Goal: Transaction & Acquisition: Book appointment/travel/reservation

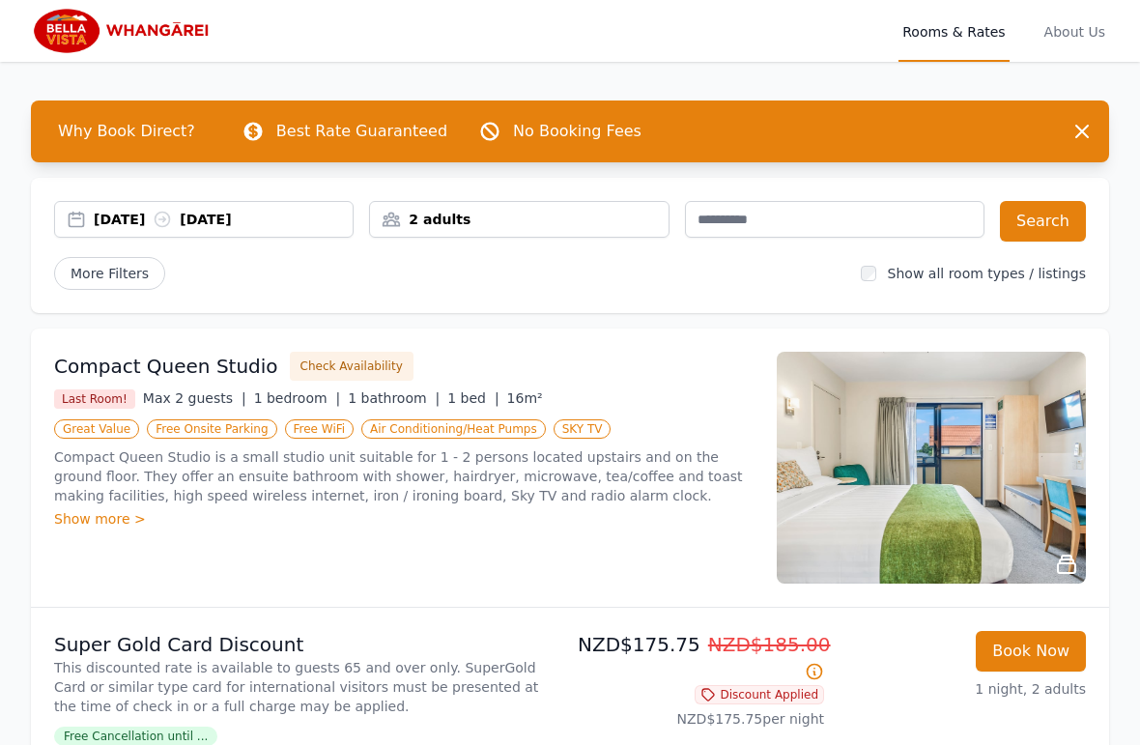
click at [580, 211] on div "2 adults" at bounding box center [518, 219] width 297 height 19
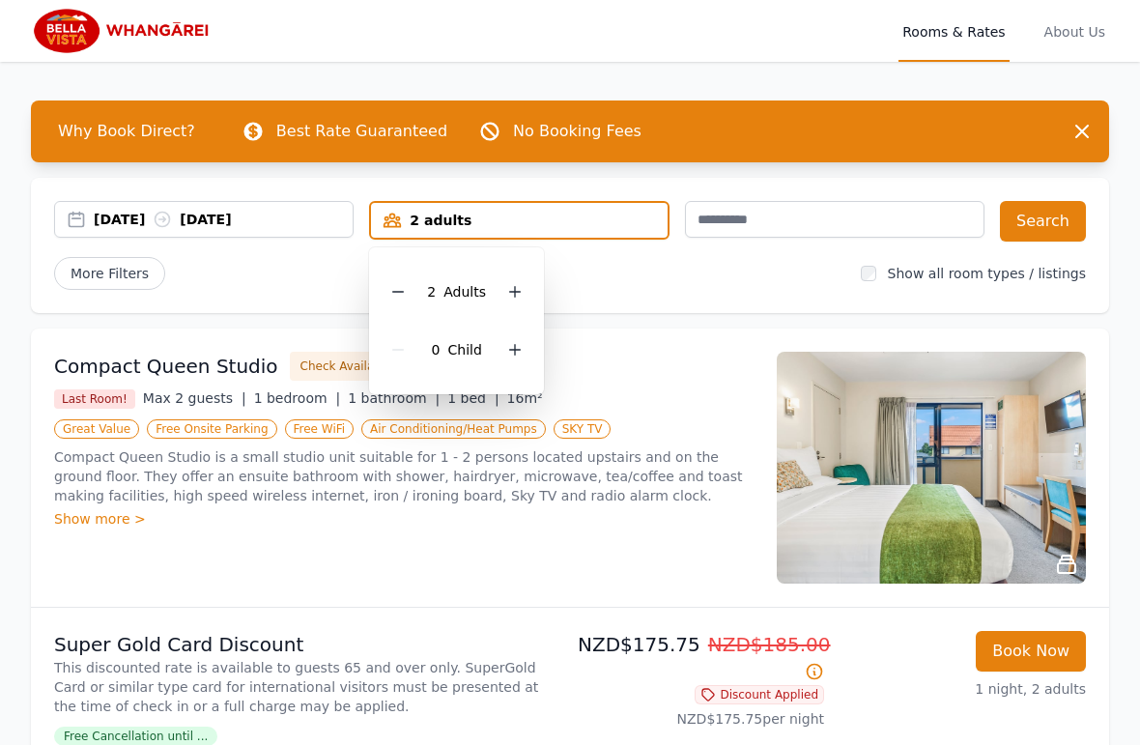
click at [399, 299] on div at bounding box center [397, 291] width 27 height 27
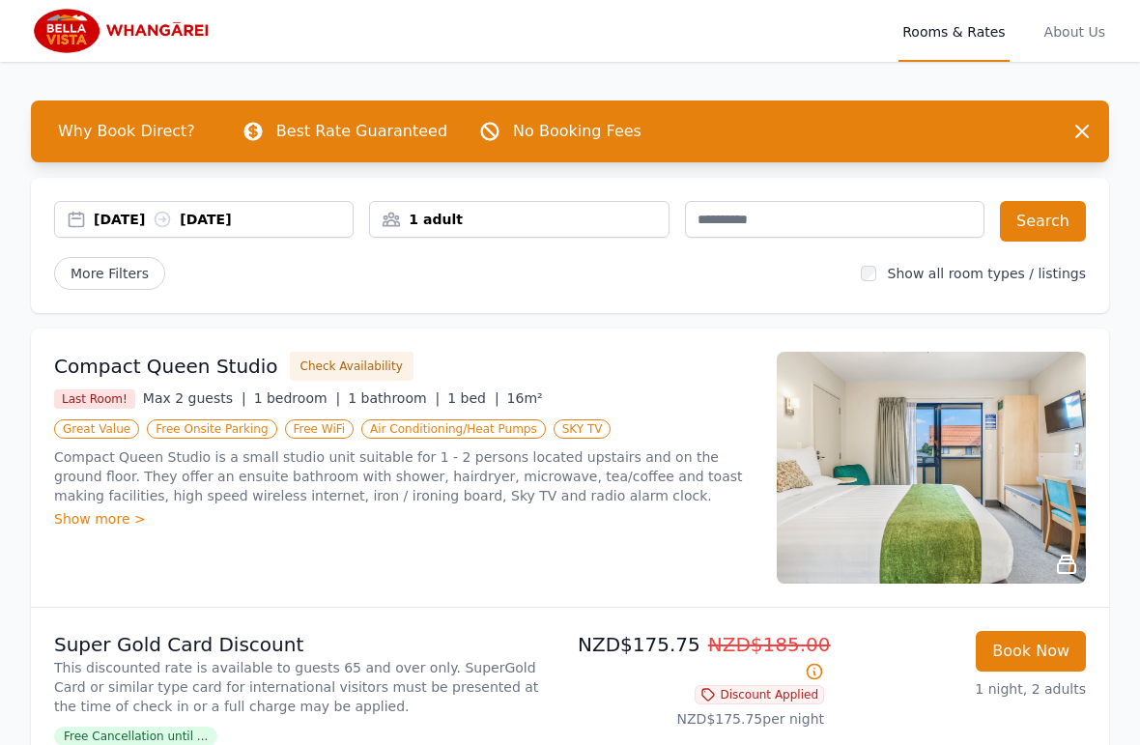
click at [271, 216] on div "[DATE] [DATE]" at bounding box center [223, 219] width 259 height 19
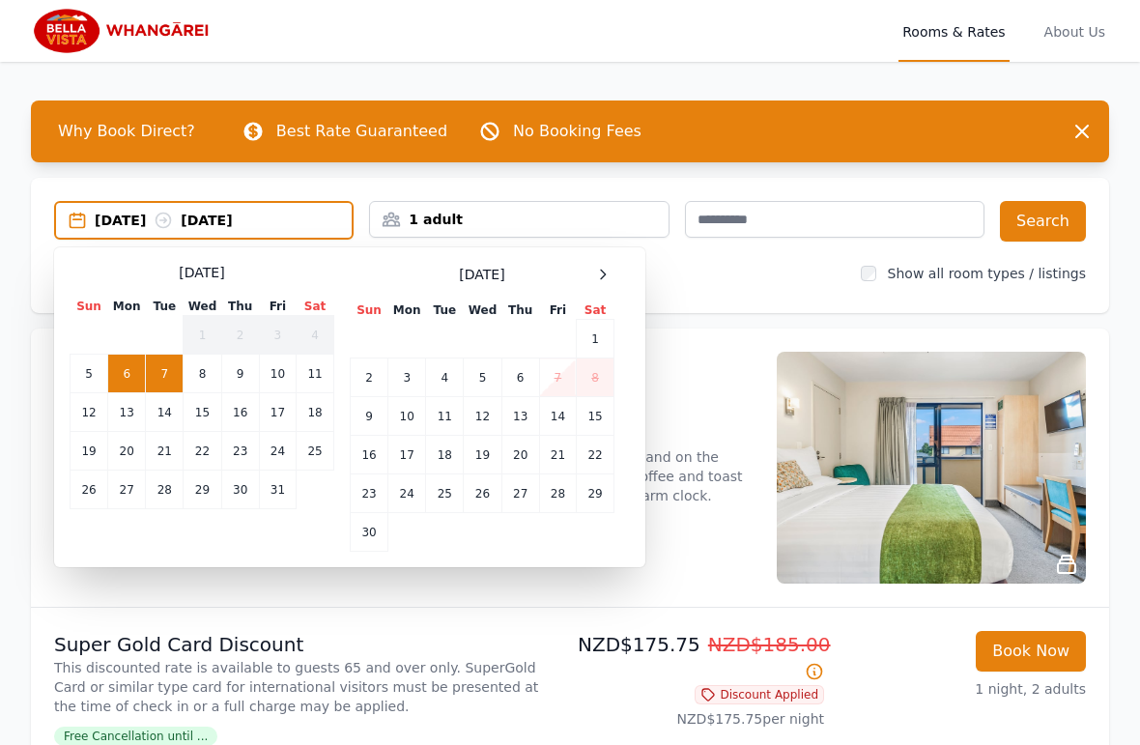
click at [203, 383] on td "8" at bounding box center [203, 373] width 38 height 39
click at [203, 382] on td "8" at bounding box center [203, 373] width 38 height 39
click at [255, 373] on td "9" at bounding box center [240, 373] width 38 height 39
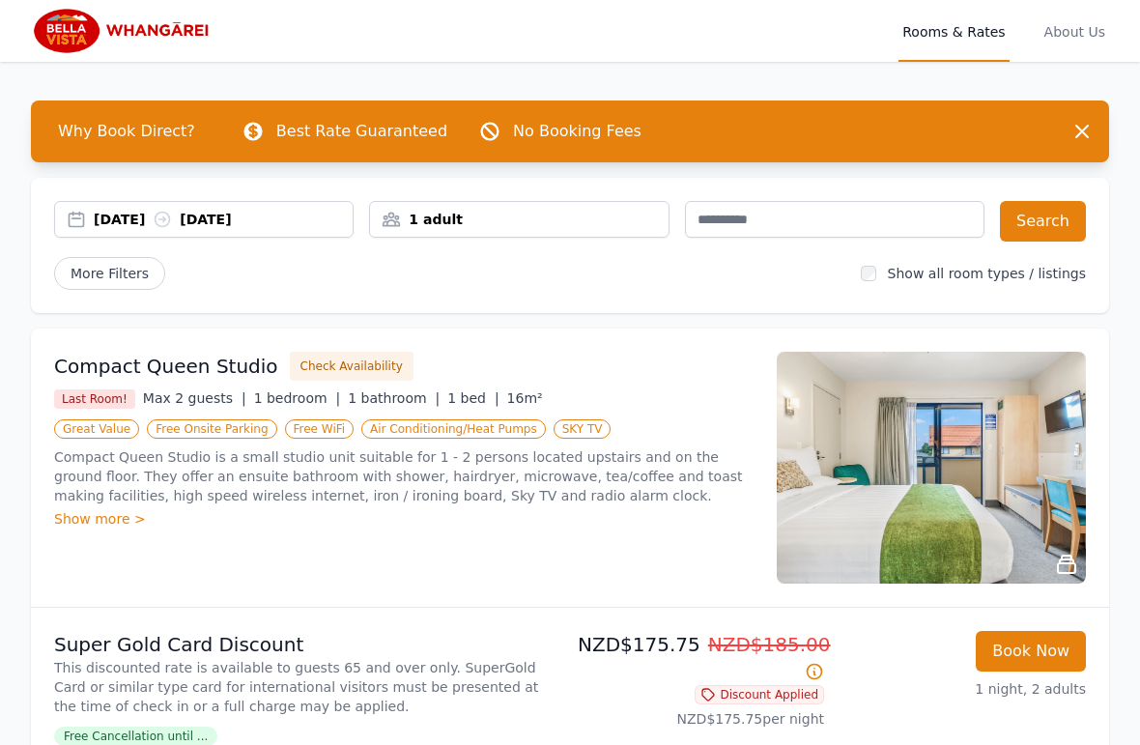
click at [1039, 211] on button "Search" at bounding box center [1043, 221] width 86 height 41
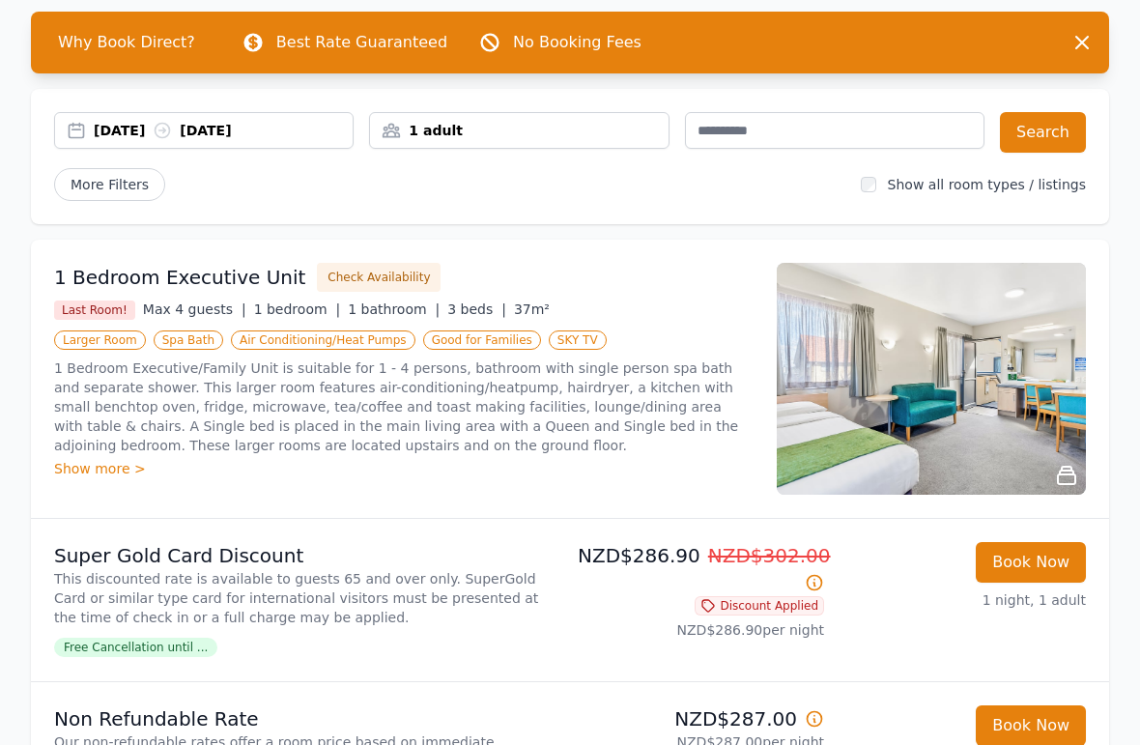
scroll to position [88, 0]
click at [643, 303] on div "Last Room! Max 4 guests | 1 bedroom | 1 bathroom | 3 beds | 37m²" at bounding box center [403, 310] width 699 height 20
click at [127, 471] on div "Show more >" at bounding box center [403, 469] width 699 height 19
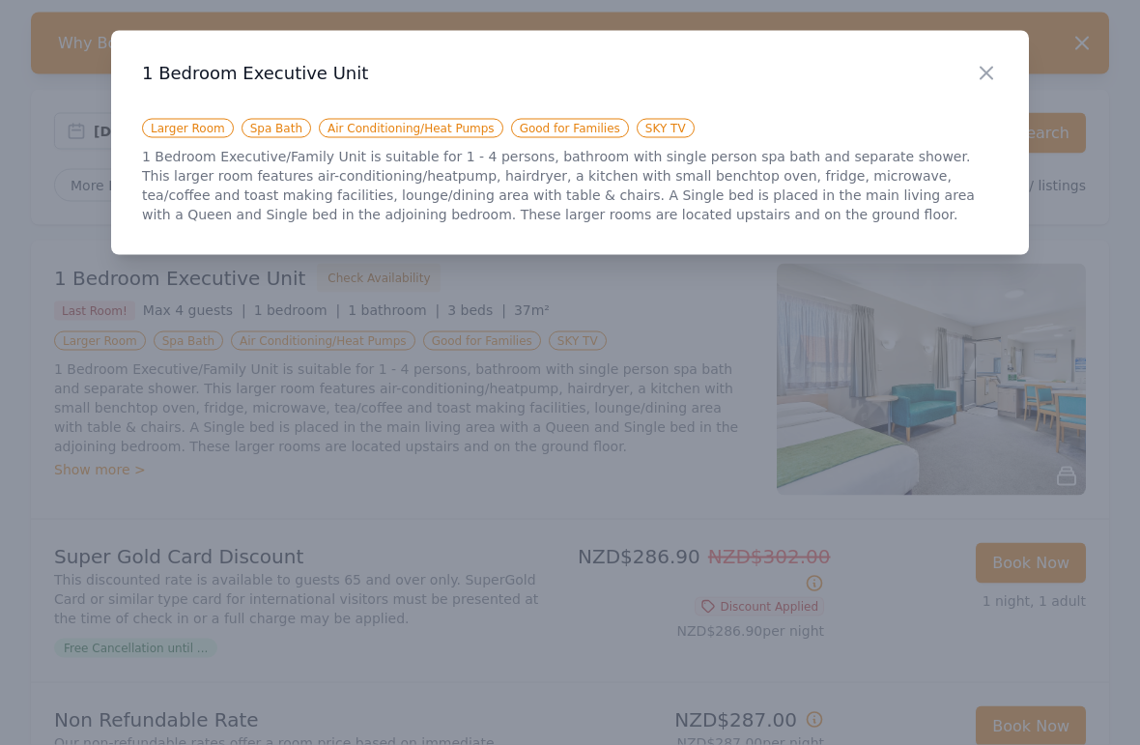
click at [984, 65] on icon "button" at bounding box center [985, 73] width 23 height 23
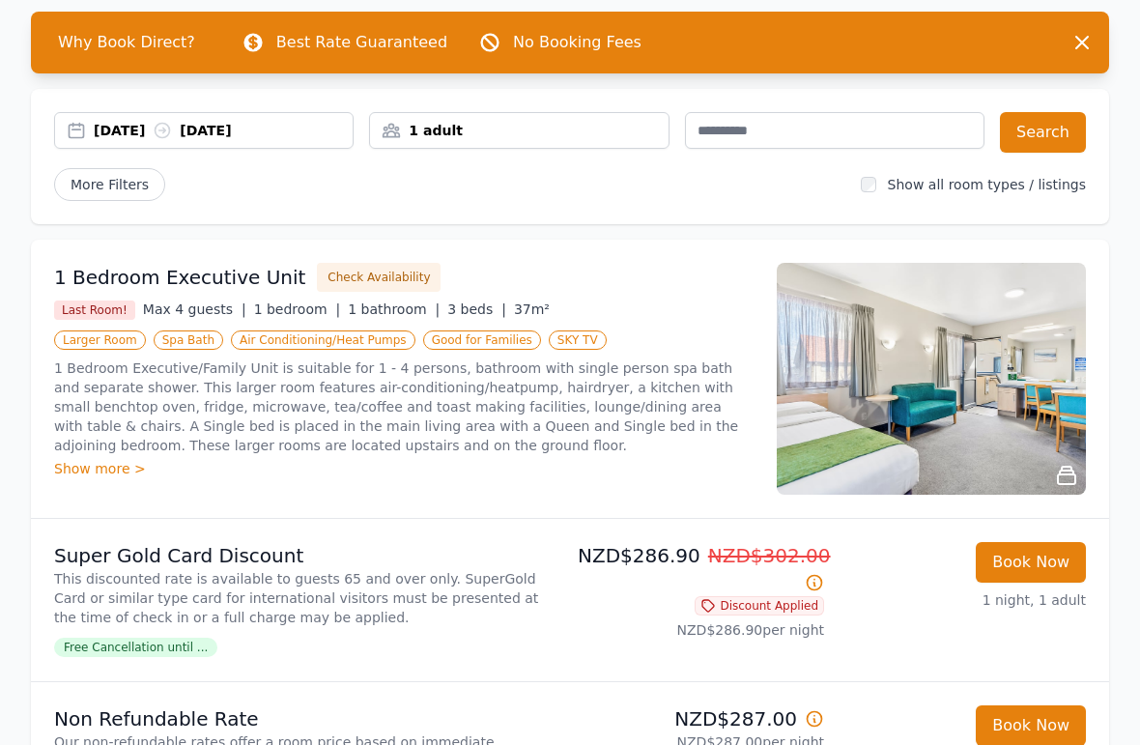
click at [89, 462] on div "Show more >" at bounding box center [403, 469] width 699 height 19
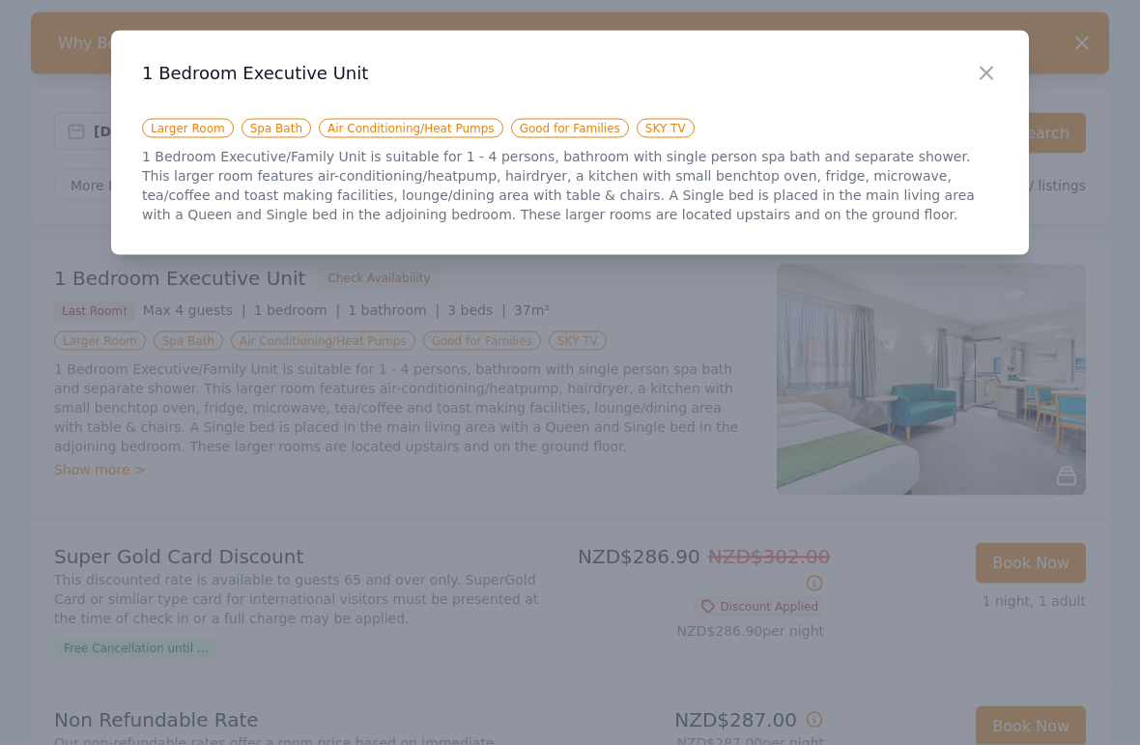
click at [87, 440] on div at bounding box center [570, 372] width 1140 height 745
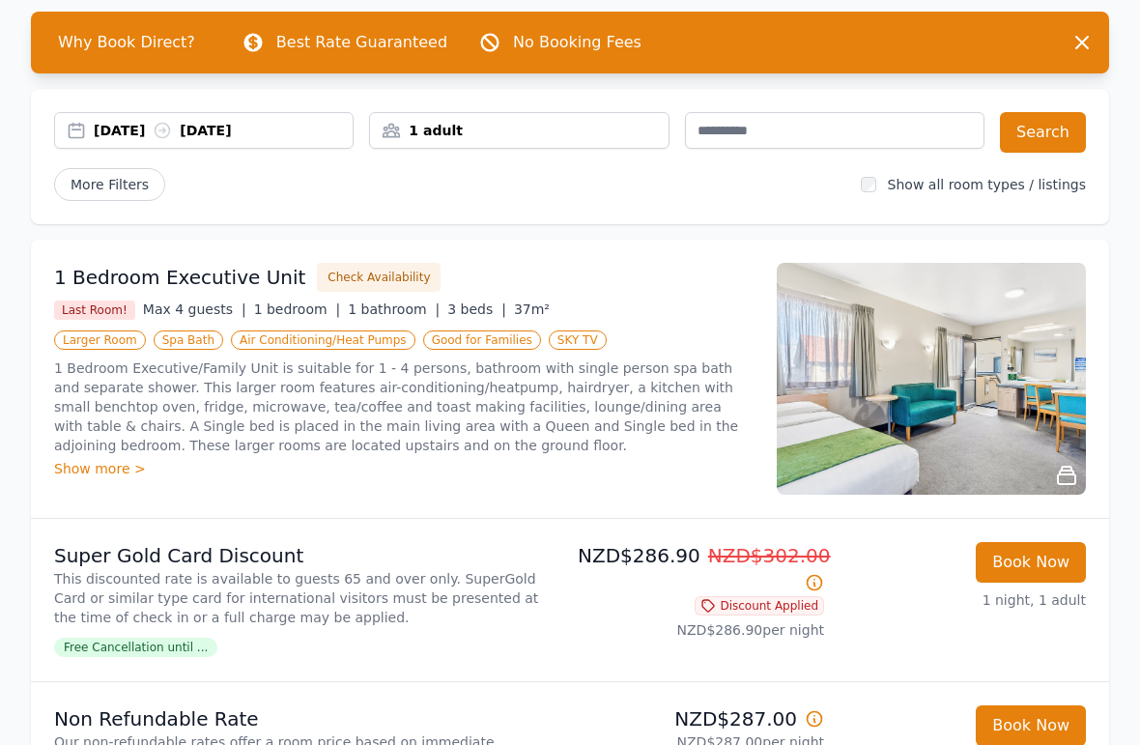
click at [126, 375] on p "1 Bedroom Executive/Family Unit is suitable for 1 - 4 persons, bathroom with si…" at bounding box center [403, 407] width 699 height 97
click at [101, 271] on h3 "1 Bedroom Executive Unit" at bounding box center [179, 278] width 251 height 27
click at [109, 265] on h3 "1 Bedroom Executive Unit" at bounding box center [179, 278] width 251 height 27
click at [110, 279] on h3 "1 Bedroom Executive Unit" at bounding box center [179, 278] width 251 height 27
click at [110, 278] on h3 "1 Bedroom Executive Unit" at bounding box center [179, 278] width 251 height 27
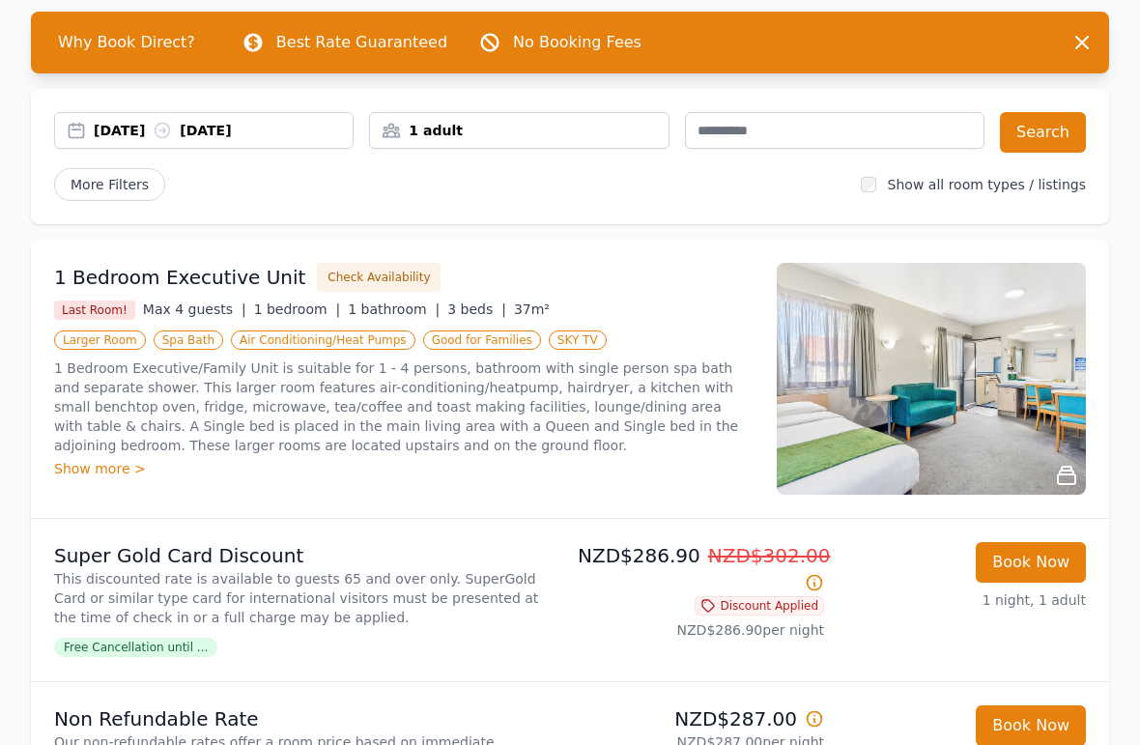
click at [106, 280] on h3 "1 Bedroom Executive Unit" at bounding box center [179, 278] width 251 height 27
click at [106, 279] on h3 "1 Bedroom Executive Unit" at bounding box center [179, 278] width 251 height 27
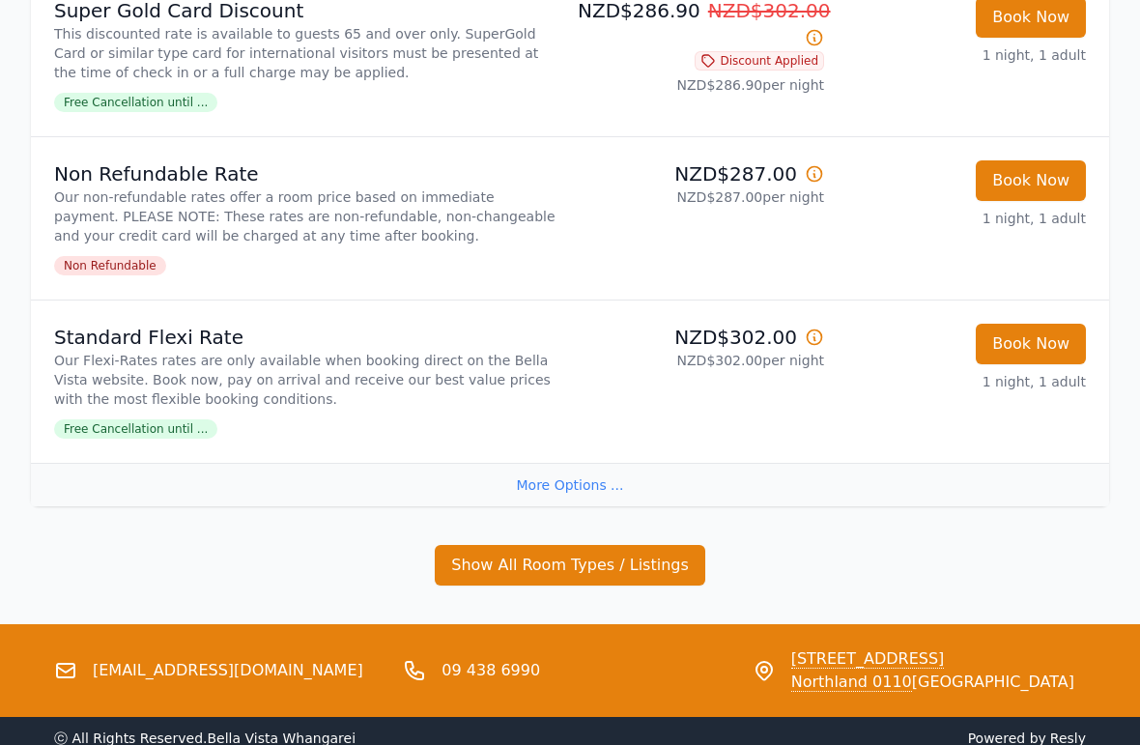
scroll to position [634, 0]
click at [563, 489] on div "More Options ..." at bounding box center [570, 484] width 1078 height 43
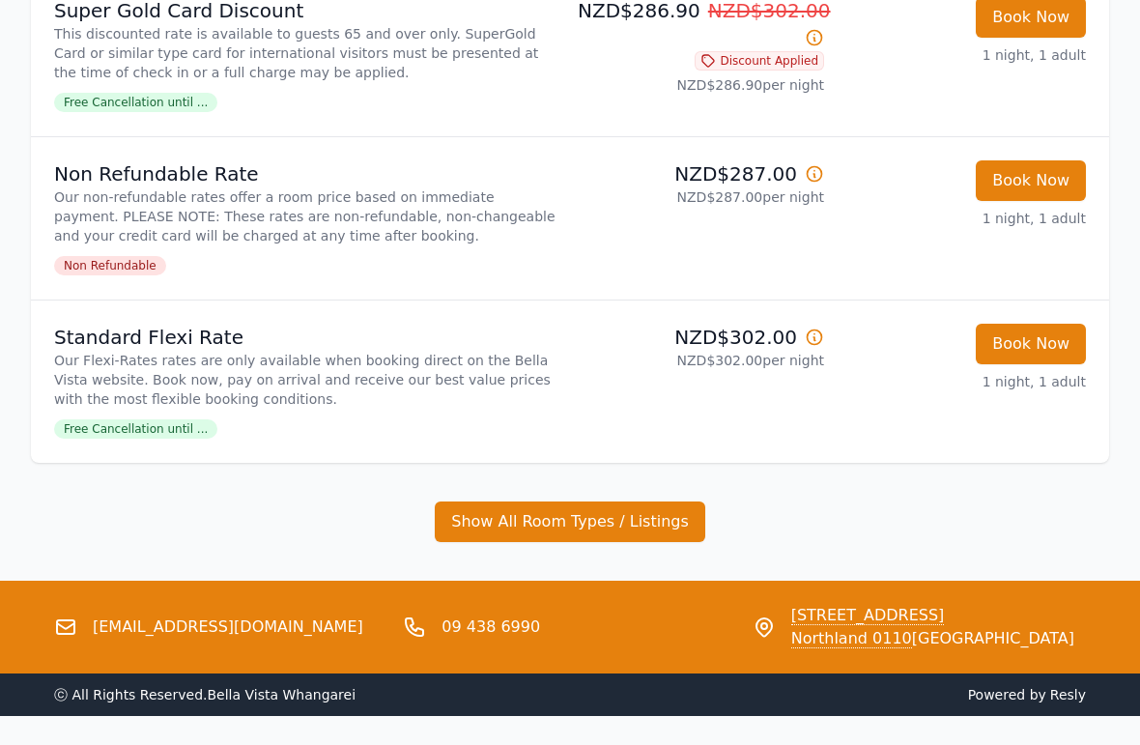
click at [547, 529] on button "Show All Room Types / Listings" at bounding box center [570, 521] width 270 height 41
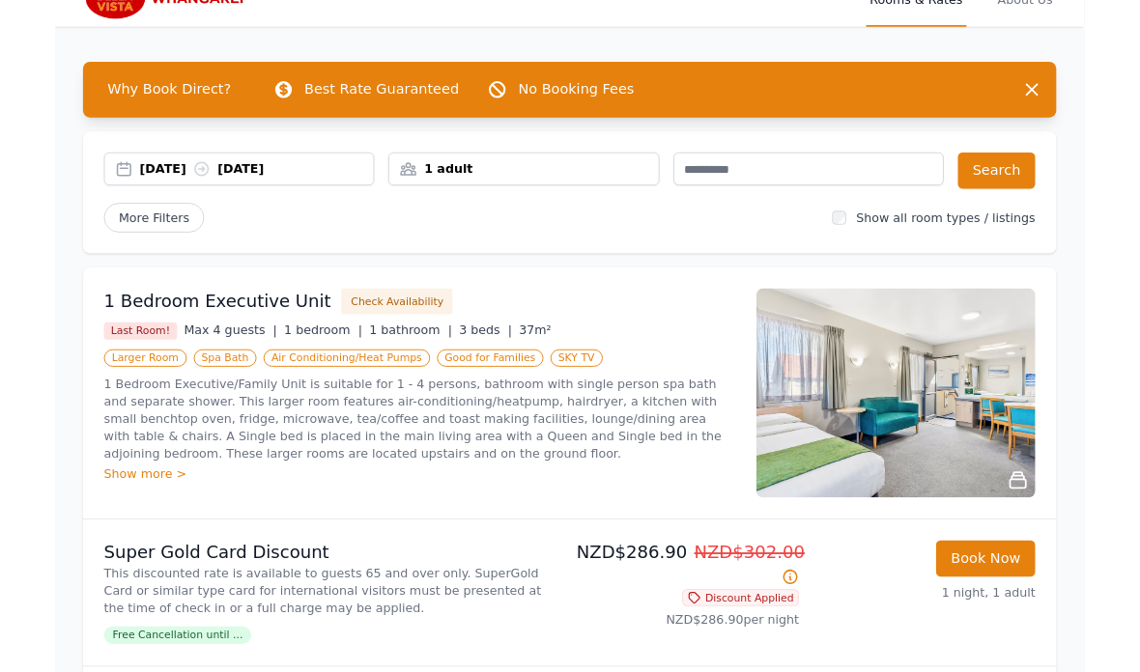
scroll to position [0, 0]
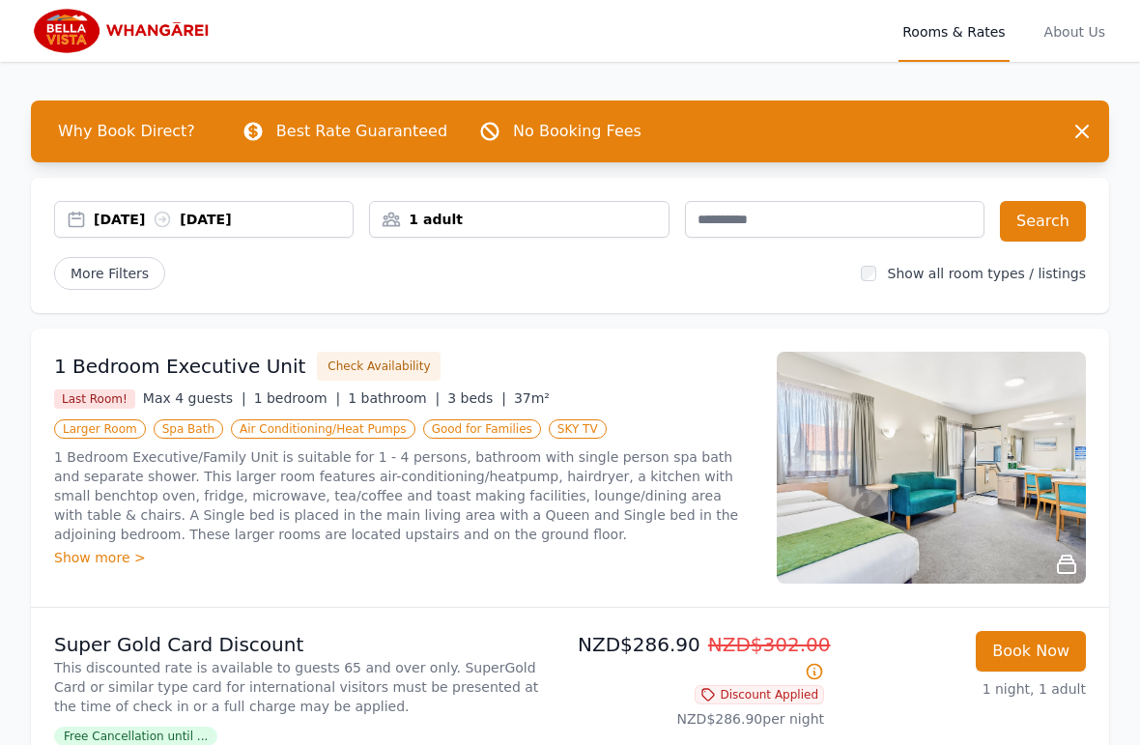
click at [115, 416] on ul "Larger Room Spa Bath Air Conditioning/Heat Pumps Good for Families SKY TV" at bounding box center [403, 427] width 699 height 23
click at [116, 401] on span "Last Room!" at bounding box center [94, 398] width 81 height 19
click at [97, 369] on h3 "1 Bedroom Executive Unit" at bounding box center [179, 366] width 251 height 27
click at [96, 550] on div "Show more >" at bounding box center [403, 557] width 699 height 19
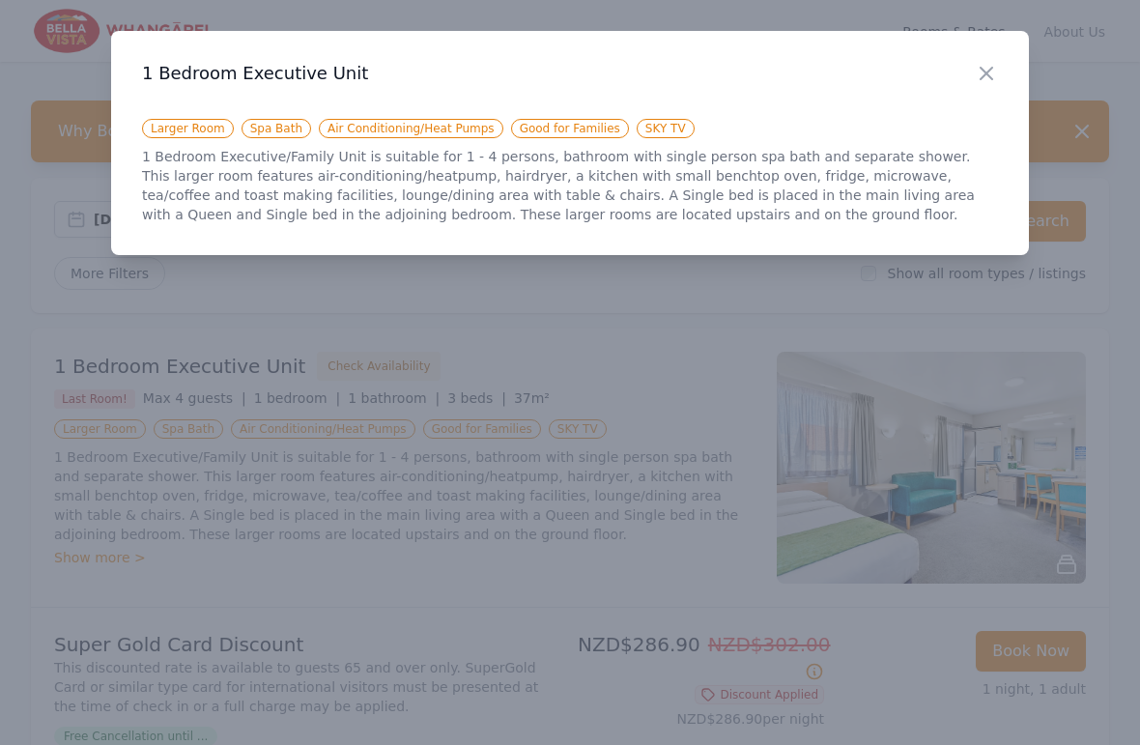
click at [109, 558] on div at bounding box center [570, 372] width 1140 height 745
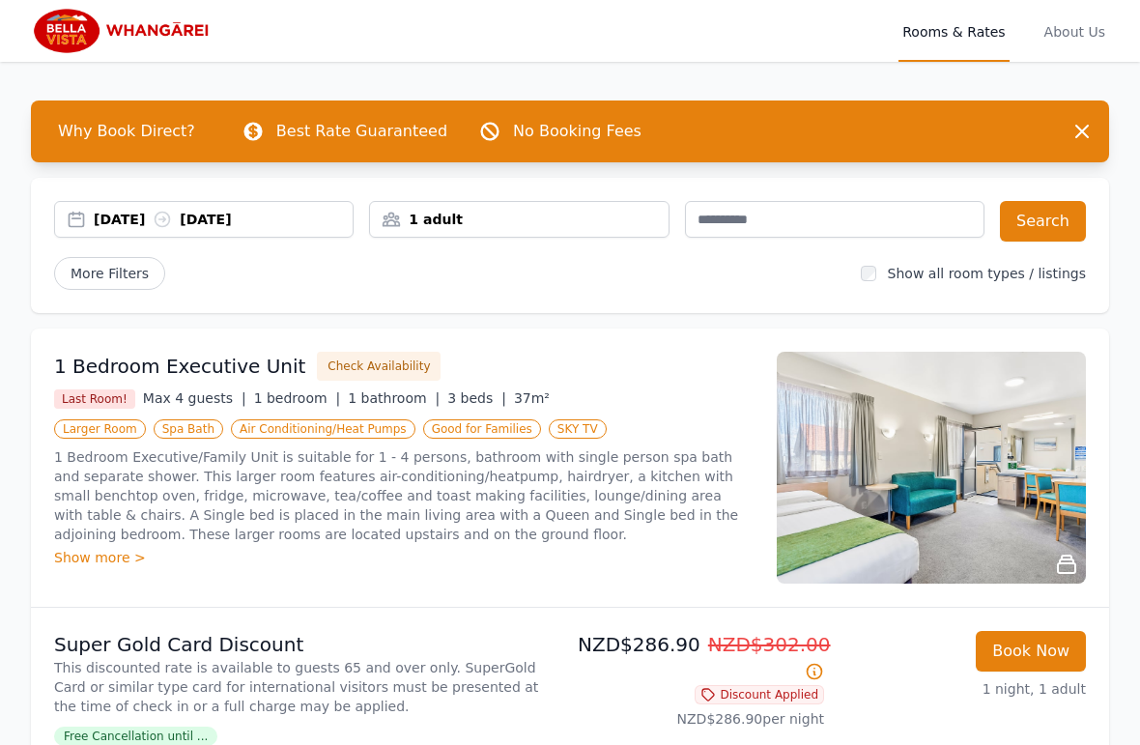
click at [114, 554] on div "Show more >" at bounding box center [403, 557] width 699 height 19
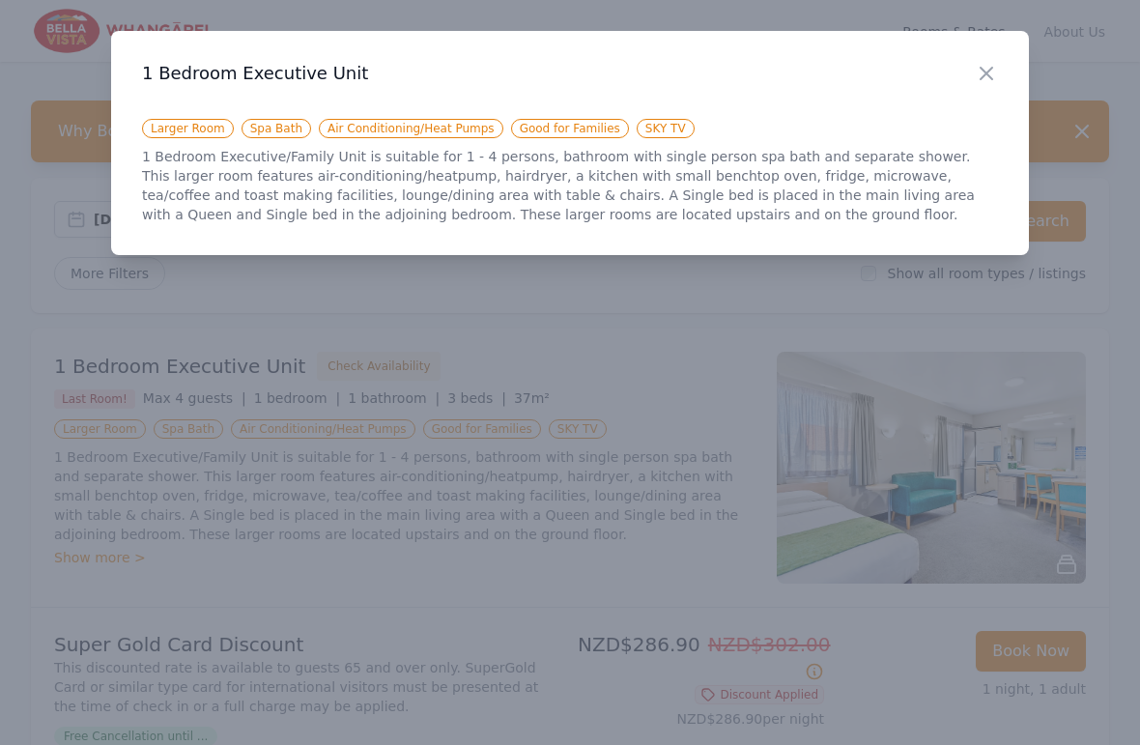
click at [112, 480] on div at bounding box center [570, 372] width 1140 height 745
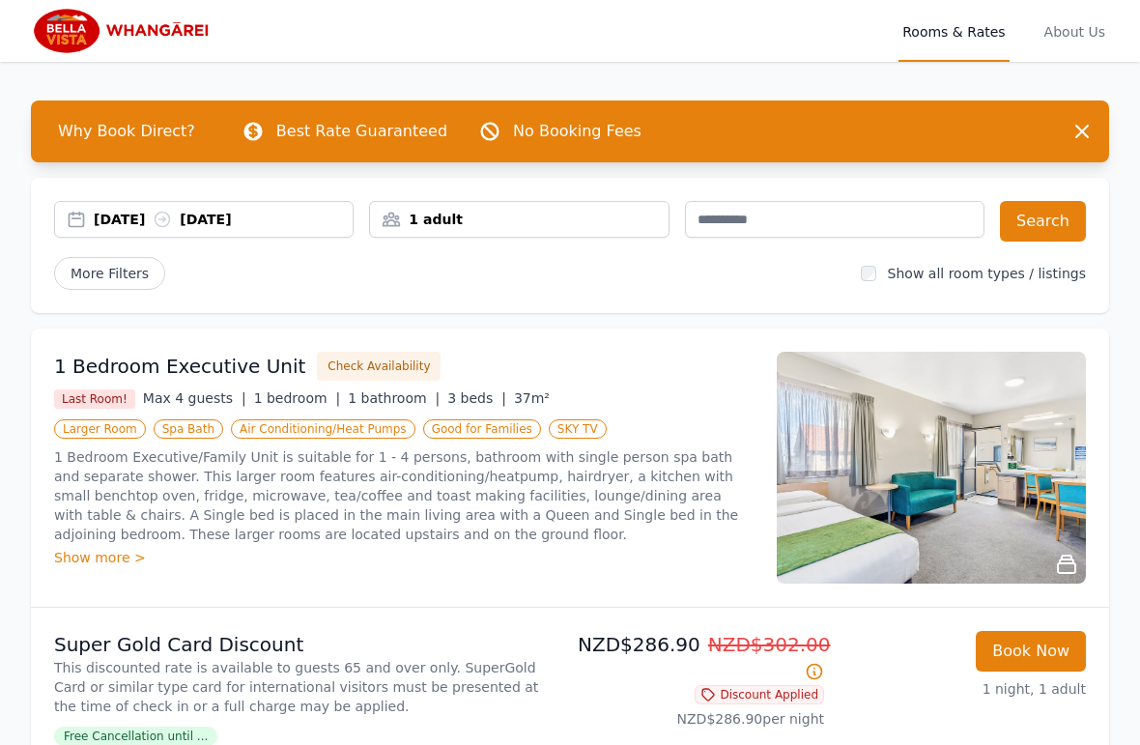
click at [984, 487] on img at bounding box center [931, 468] width 309 height 232
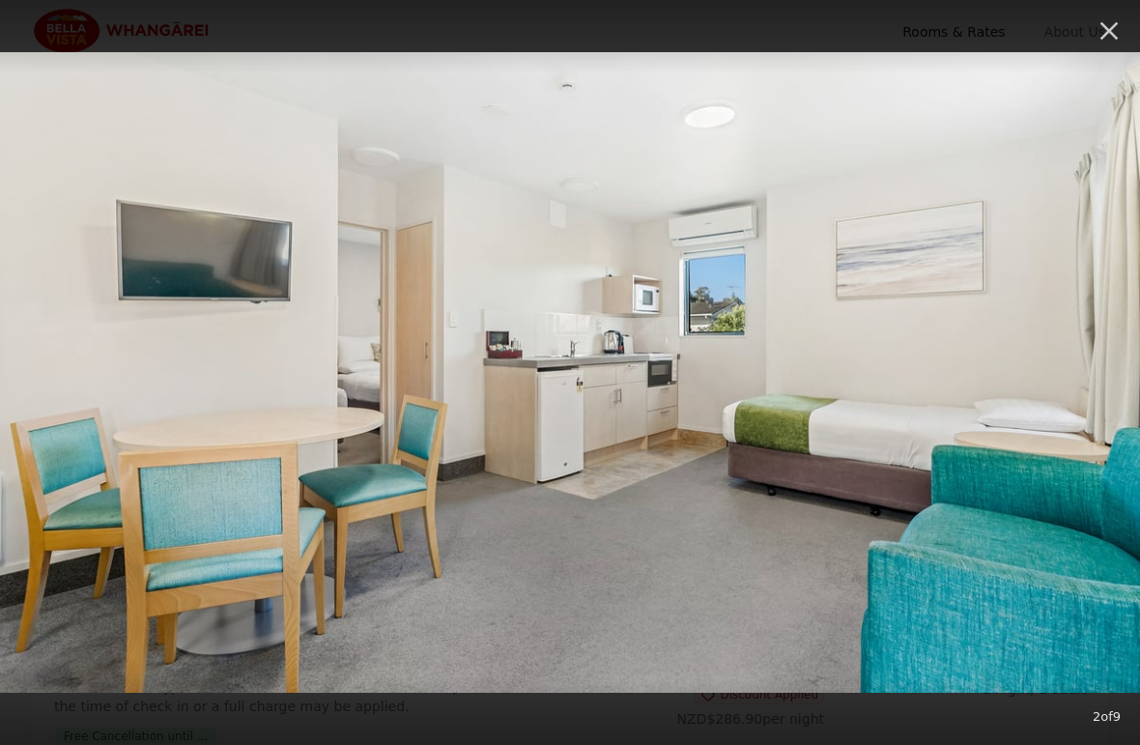
click at [1091, 45] on button "button" at bounding box center [1108, 31] width 42 height 42
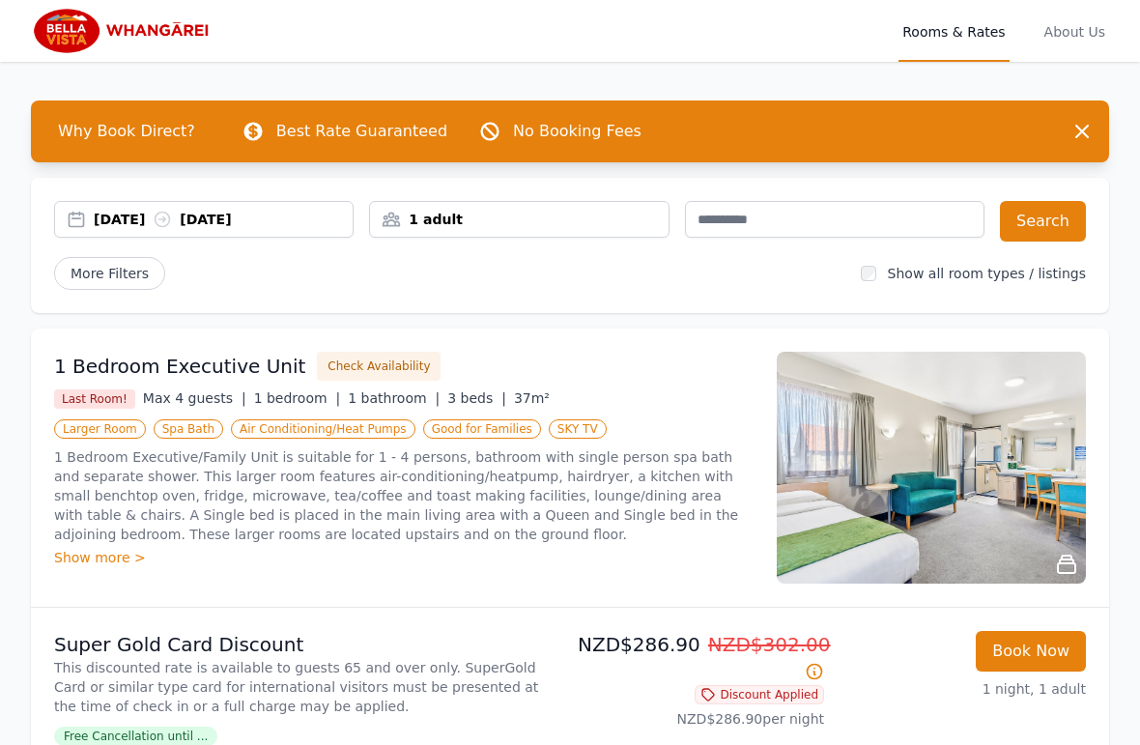
click at [94, 367] on h3 "1 Bedroom Executive Unit" at bounding box center [179, 366] width 251 height 27
click at [83, 414] on div "1 Bedroom Executive Unit Check Availability Last Room! Max 4 guests | 1 bedroom…" at bounding box center [403, 468] width 699 height 232
